Goal: Task Accomplishment & Management: Manage account settings

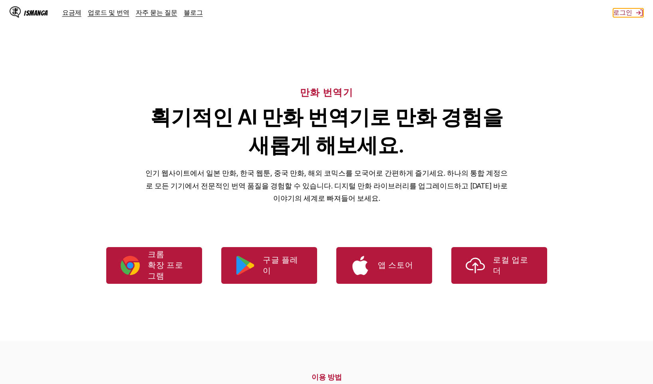
click at [626, 15] on button "로그인" at bounding box center [628, 12] width 30 height 9
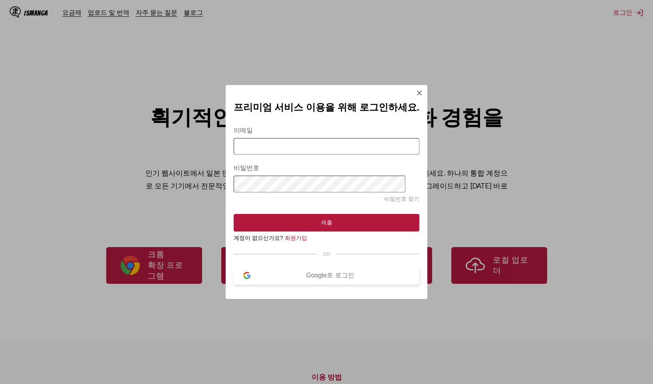
click at [306, 278] on div "Google로 로그인" at bounding box center [329, 276] width 159 height 8
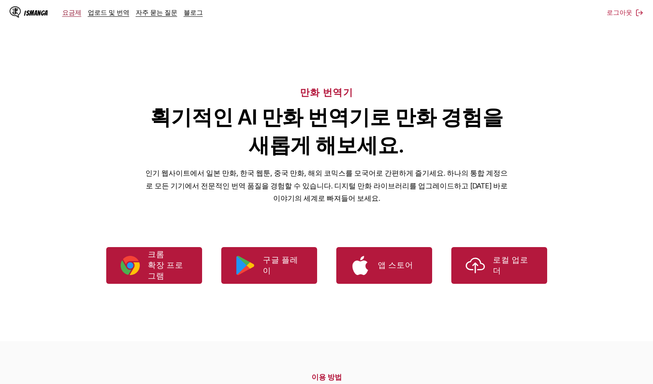
click at [73, 16] on link "요금제" at bounding box center [71, 12] width 19 height 8
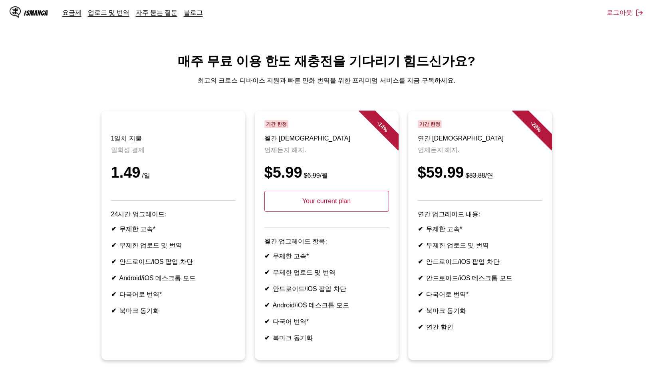
click at [318, 211] on p "Your current plan" at bounding box center [326, 201] width 125 height 21
click at [347, 211] on p "Your current plan" at bounding box center [326, 201] width 125 height 21
click at [268, 125] on span "기간 한정" at bounding box center [276, 124] width 24 height 8
drag, startPoint x: 282, startPoint y: 160, endPoint x: 284, endPoint y: 168, distance: 7.8
click at [282, 160] on header "기간 한정 월간 지불 언제든지 해지. $5.99 $6.99 /월 Your current plan" at bounding box center [326, 174] width 125 height 108
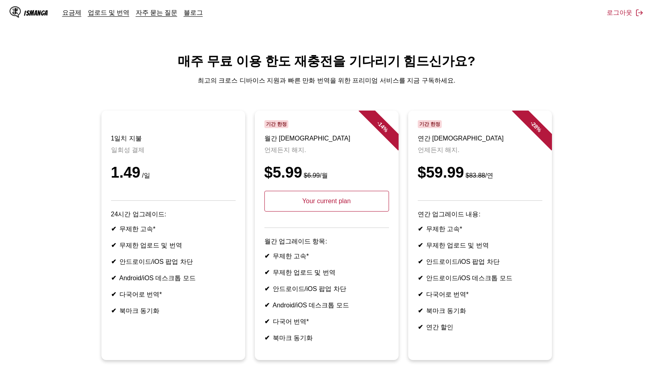
click at [292, 224] on header "기간 한정 월간 지불 언제든지 해지. $5.99 $6.99 /월 Your current plan" at bounding box center [326, 174] width 125 height 108
click at [308, 246] on article "- 14 % 기간 한정 월간 지불 언제든지 해지. $5.99 $6.99 /월 Your current plan 월간 업그레이드 항목: ✔ 무제한…" at bounding box center [327, 236] width 144 height 250
click at [398, 104] on main "매주 무료 이용 한도 재충전을 기다리기 힘드신가요? 최고의 크로스 디바이스 지원과 빠른 만화 번역을 위한 프리미엄 서비스를 지금 구독하세요. …" at bounding box center [326, 231] width 653 height 356
click at [384, 126] on div "- 14 %" at bounding box center [382, 127] width 48 height 48
click at [34, 15] on div "IsManga" at bounding box center [36, 13] width 24 height 8
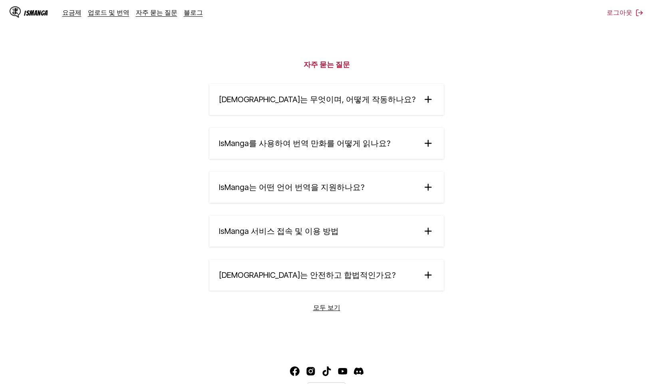
scroll to position [1352, 0]
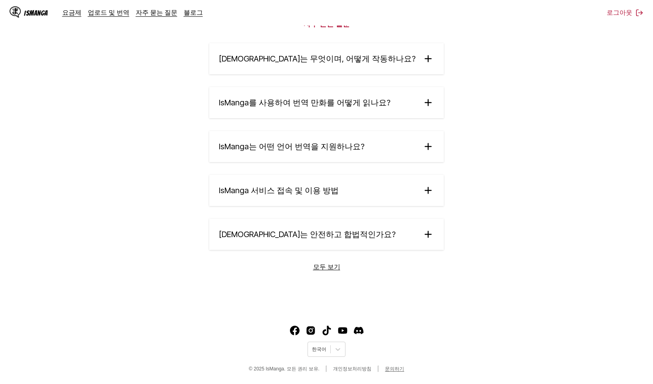
click at [395, 369] on link "문의하기" at bounding box center [394, 369] width 19 height 7
click at [514, 187] on section "자주 묻는 질문 IsManga는 무엇이며, 어떻게 작동하나요? IsManga는 일본어, 중국어, 한국어 원본 만화, 만화, 웹툰 등을 10개 …" at bounding box center [326, 142] width 653 height 335
click at [71, 12] on link "요금제" at bounding box center [71, 12] width 19 height 8
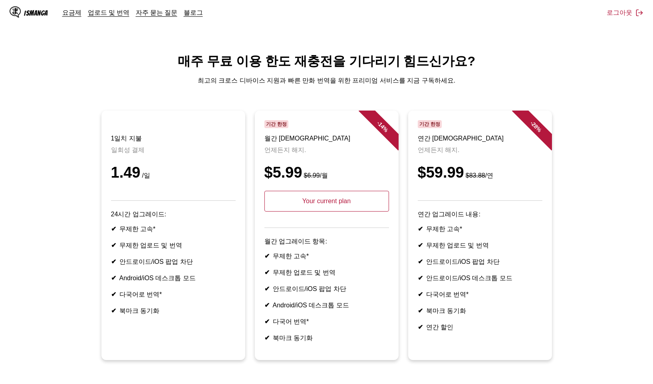
click at [322, 212] on p "Your current plan" at bounding box center [326, 201] width 125 height 21
drag, startPoint x: 278, startPoint y: 208, endPoint x: 286, endPoint y: 172, distance: 36.7
click at [278, 206] on p "Your current plan" at bounding box center [326, 201] width 125 height 21
click at [286, 165] on header "기간 한정 월간 지불 언제든지 해지. $5.99 $6.99 /월 Your current plan" at bounding box center [326, 174] width 125 height 108
click at [285, 123] on span "기간 한정" at bounding box center [276, 124] width 24 height 8
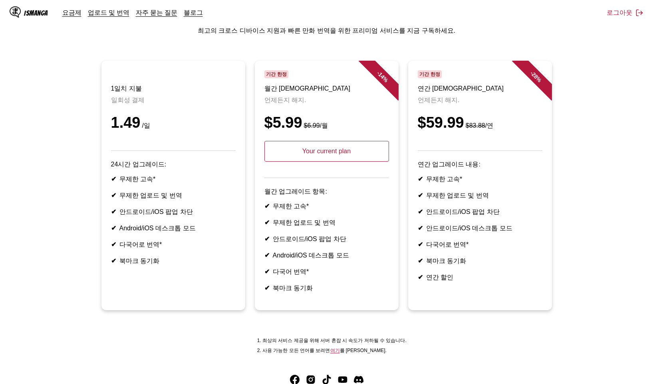
scroll to position [117, 0]
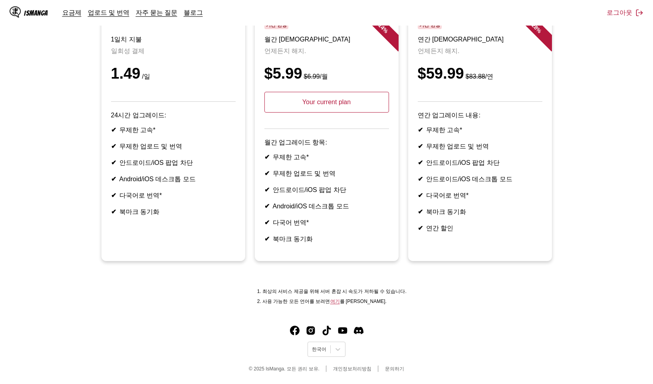
click at [322, 248] on article "- 14 % 기간 한정 월간 지불 언제든지 해지. $5.99 $6.99 /월 Your current plan 월간 업그레이드 항목: ✔ 무제한…" at bounding box center [327, 137] width 144 height 250
click at [339, 304] on link "여기" at bounding box center [335, 302] width 10 height 6
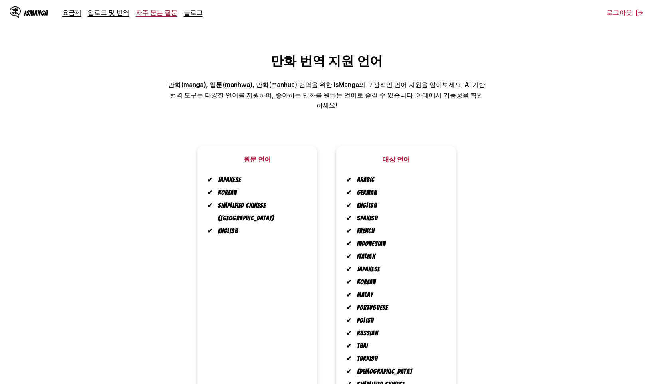
click at [153, 11] on link "자주 묻는 질문" at bounding box center [157, 12] width 42 height 8
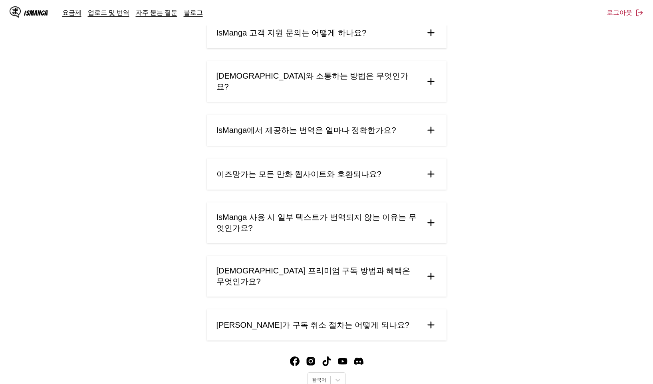
scroll to position [306, 0]
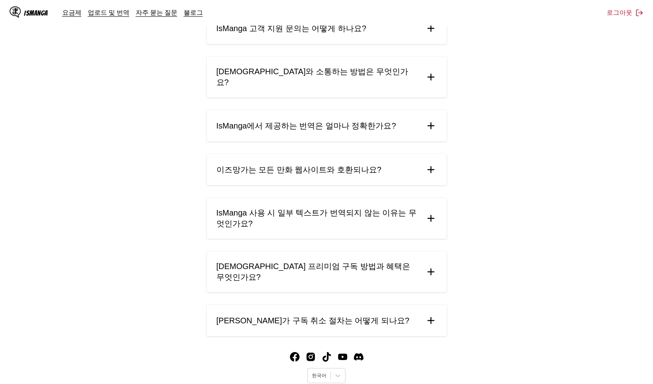
click at [394, 305] on summary "[PERSON_NAME]가 구독 취소 절차는 어떻게 되나요?" at bounding box center [327, 320] width 240 height 31
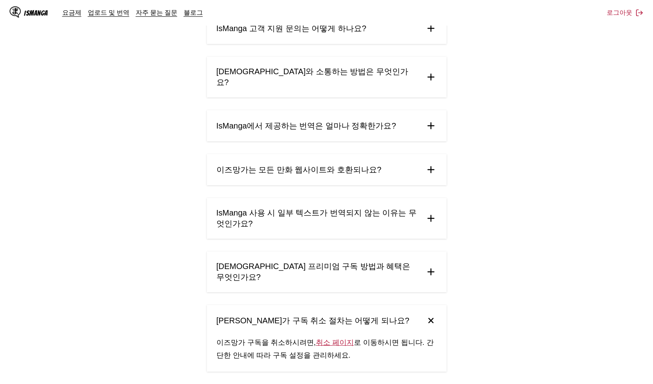
click at [323, 339] on link "취소 페이지" at bounding box center [335, 343] width 38 height 8
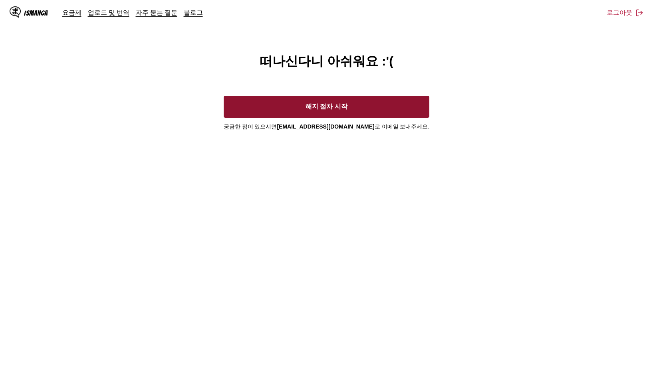
click at [343, 111] on button "해지 절차 시작" at bounding box center [327, 107] width 206 height 22
